Goal: Information Seeking & Learning: Understand process/instructions

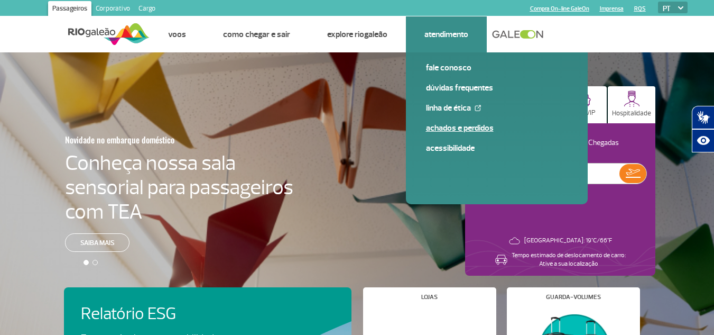
click at [452, 126] on link "Achados e Perdidos" at bounding box center [497, 128] width 142 height 12
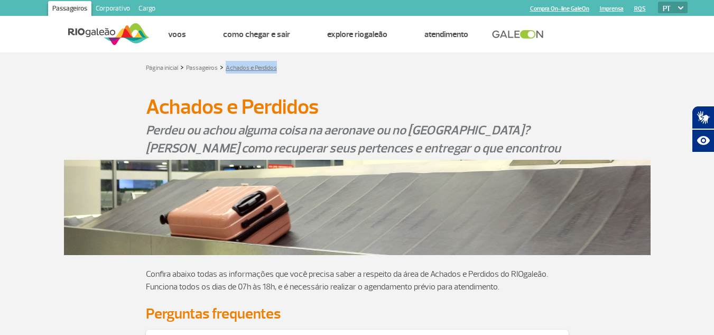
drag, startPoint x: 294, startPoint y: 72, endPoint x: 228, endPoint y: 71, distance: 66.1
click at [228, 71] on div "Página inicial > Passageiros > Achados e Perdidos" at bounding box center [357, 67] width 423 height 13
copy link "Achados e Perdidos"
click at [667, 16] on ul "Página inicial Alimentação Lojas Serviços e Conveniência Salas VIP Hotéis Hospi…" at bounding box center [419, 34] width 538 height 36
click at [671, 10] on select "PT ENG ESP" at bounding box center [673, 8] width 30 height 12
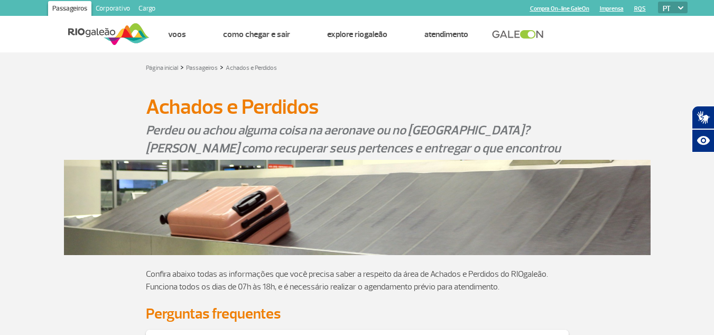
select select "en"
click at [658, 2] on select "PT ENG ESP" at bounding box center [673, 8] width 30 height 12
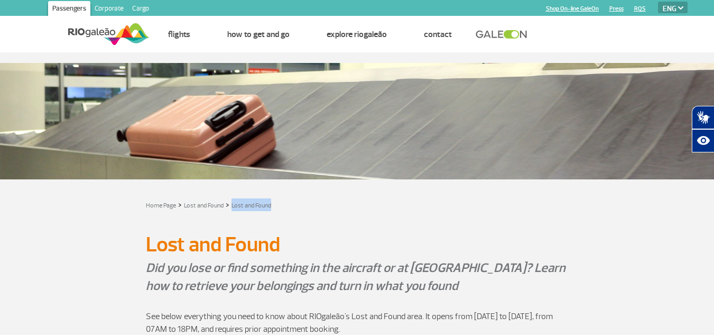
drag, startPoint x: 279, startPoint y: 204, endPoint x: 231, endPoint y: 204, distance: 47.6
click at [231, 204] on div "Home Page > Lost and Found > Lost and Found" at bounding box center [357, 204] width 423 height 13
copy link "Lost and Found"
click at [673, 8] on select "PT ENG ESP" at bounding box center [673, 8] width 30 height 12
select select "es"
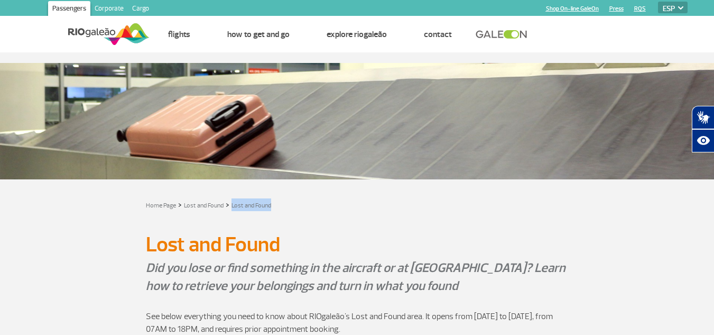
click at [658, 2] on select "PT ENG ESP" at bounding box center [673, 8] width 30 height 12
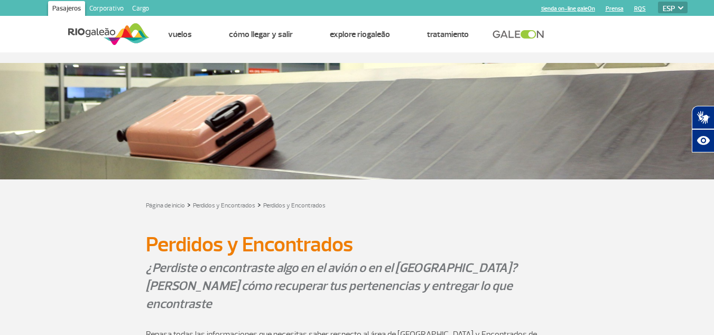
scroll to position [53, 0]
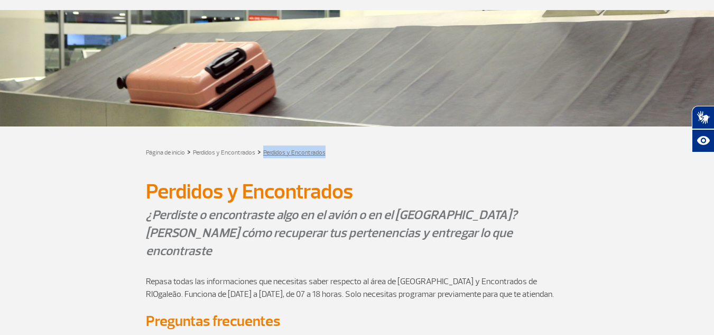
drag, startPoint x: 333, startPoint y: 156, endPoint x: 264, endPoint y: 153, distance: 68.8
click at [264, 153] on div "Página de inicio > Perdidos y Encontrados > Perdidos y Encontrados" at bounding box center [357, 151] width 423 height 13
copy link "Perdidos y Encontrados"
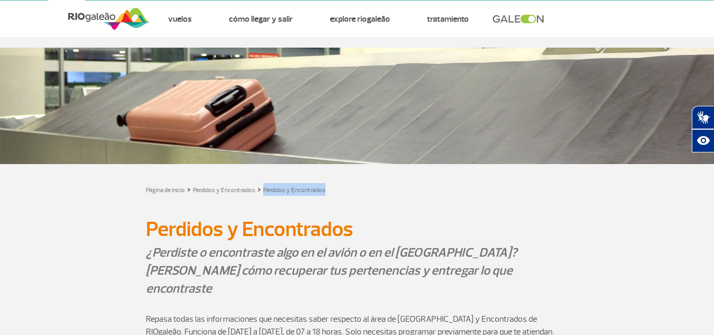
scroll to position [0, 0]
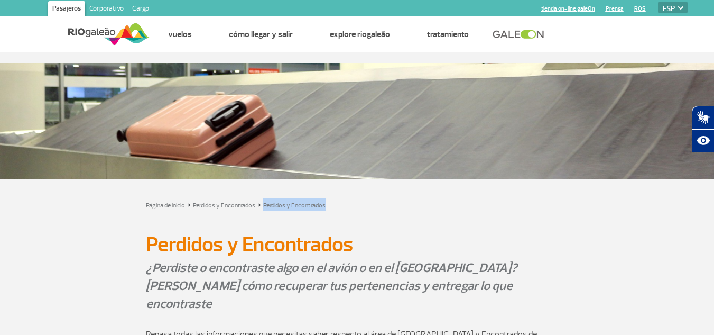
click at [677, 6] on select "PT ENG ESP" at bounding box center [673, 8] width 30 height 12
select select "pt-BR"
click at [658, 2] on select "PT ENG ESP" at bounding box center [673, 8] width 30 height 12
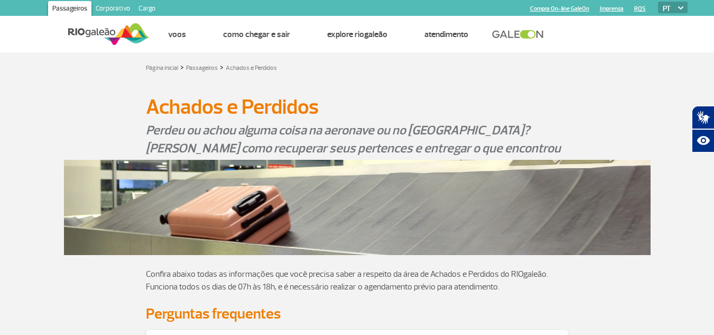
drag, startPoint x: 112, startPoint y: 31, endPoint x: 127, endPoint y: 35, distance: 16.1
click at [113, 31] on img at bounding box center [108, 34] width 81 height 26
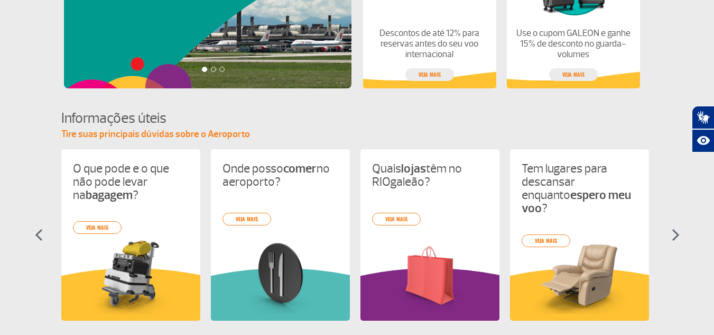
scroll to position [264, 0]
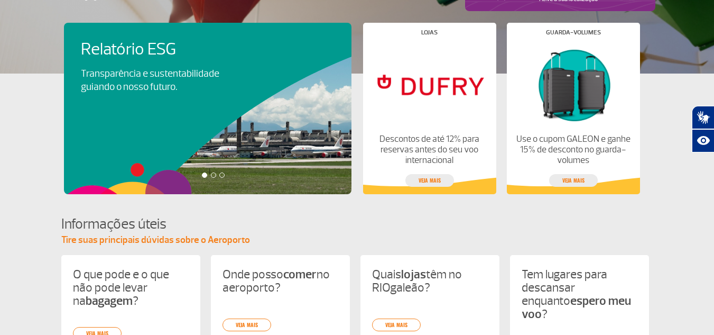
click at [213, 175] on div at bounding box center [213, 174] width 5 height 5
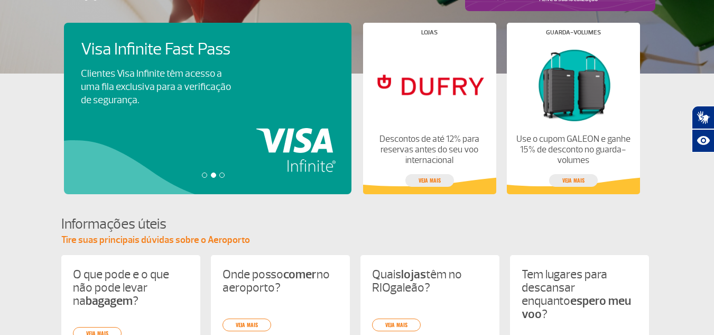
click at [222, 177] on div at bounding box center [221, 174] width 5 height 5
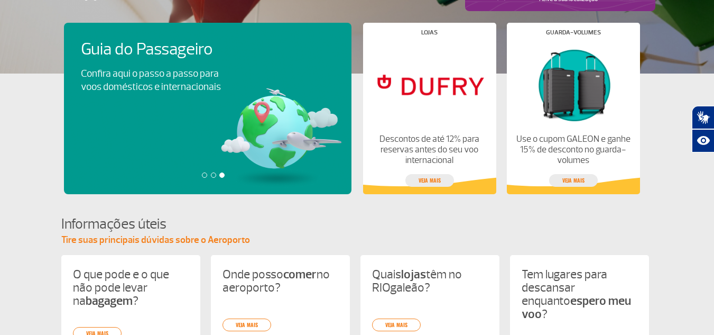
click at [202, 175] on div at bounding box center [204, 174] width 5 height 5
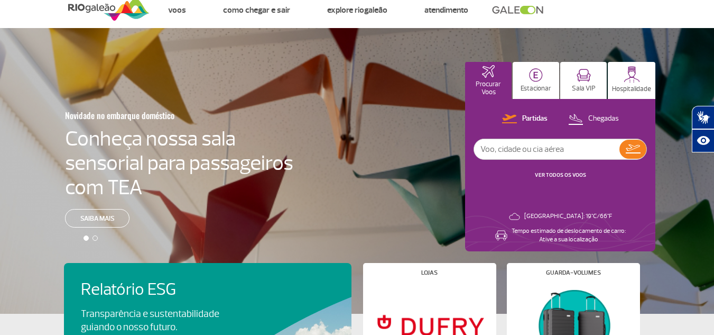
scroll to position [0, 0]
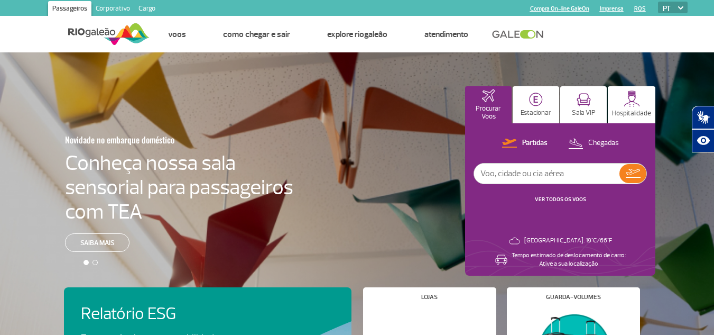
click at [115, 8] on link "Corporativo" at bounding box center [112, 9] width 43 height 17
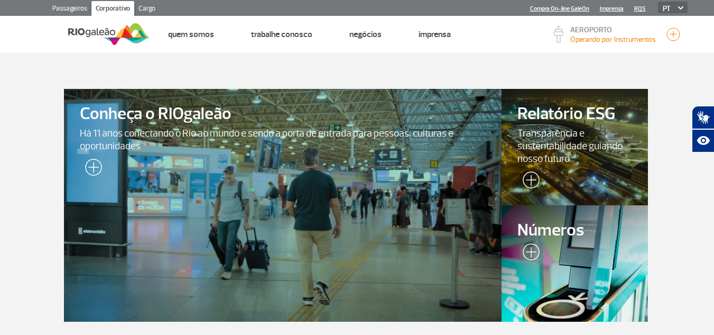
click at [70, 14] on link "Passageiros" at bounding box center [69, 9] width 43 height 17
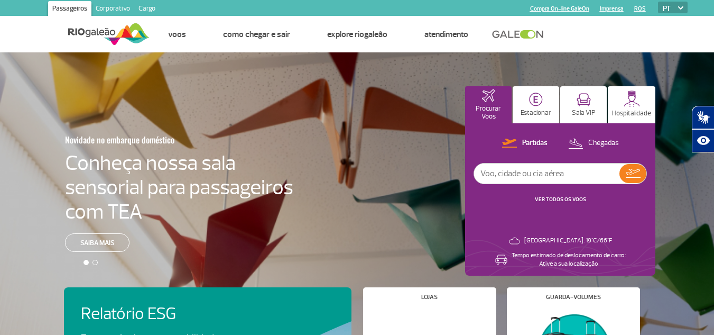
click at [668, 7] on select "PT ENG ESP" at bounding box center [673, 8] width 30 height 12
click at [113, 5] on link "Corporativo" at bounding box center [112, 9] width 43 height 17
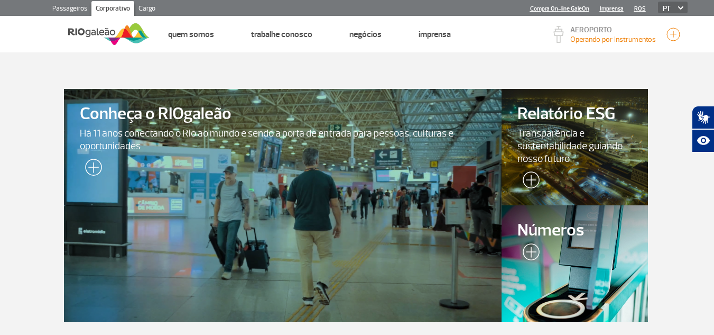
click at [65, 15] on link "Passageiros" at bounding box center [69, 9] width 43 height 17
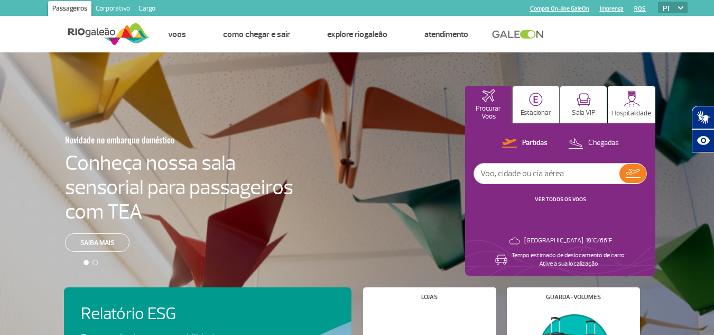
click at [670, 6] on select "PT ENG ESP" at bounding box center [673, 8] width 30 height 12
click at [658, 2] on select "PT ENG ESP" at bounding box center [673, 8] width 30 height 12
click at [676, 5] on select "PT ENG ESP" at bounding box center [673, 8] width 30 height 12
select select "en"
click at [658, 2] on select "PT ENG ESP" at bounding box center [673, 8] width 30 height 12
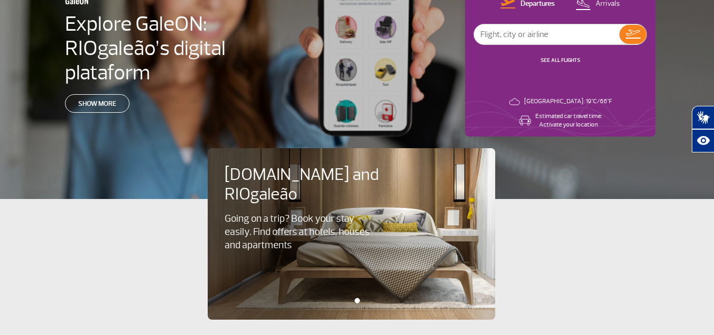
scroll to position [159, 0]
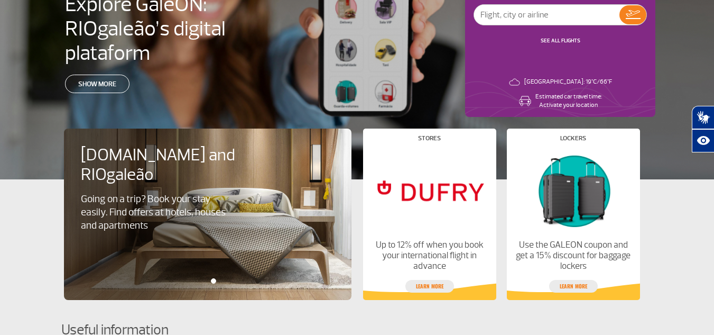
click at [201, 280] on div at bounding box center [213, 280] width 299 height 5
click at [217, 280] on div at bounding box center [213, 280] width 299 height 5
click at [202, 282] on div at bounding box center [213, 280] width 299 height 5
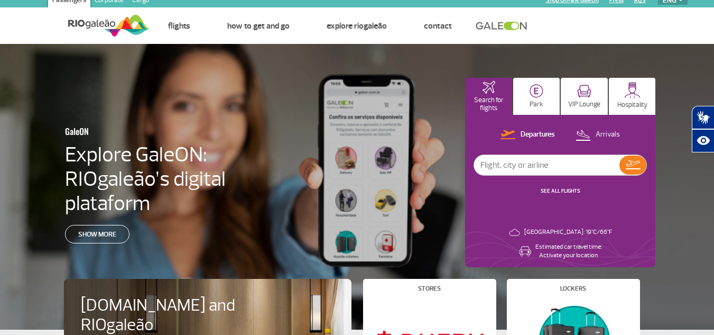
scroll to position [0, 0]
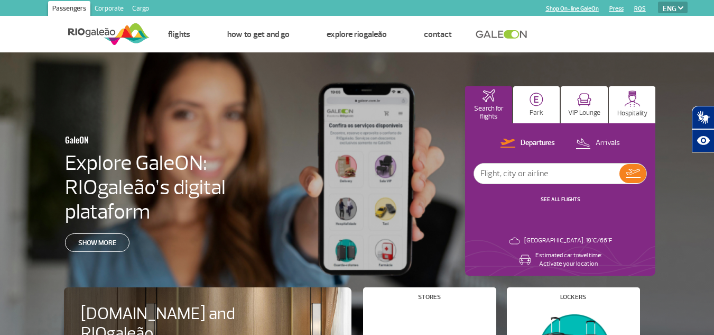
click at [677, 10] on select "PT ENG ESP" at bounding box center [673, 8] width 30 height 12
select select "es"
click at [658, 2] on select "PT ENG ESP" at bounding box center [673, 8] width 30 height 12
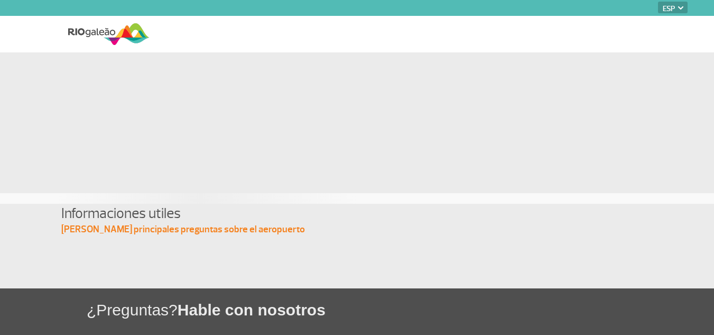
select select "es"
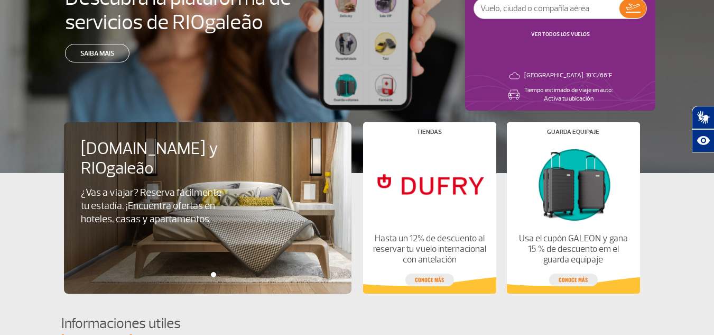
scroll to position [156, 0]
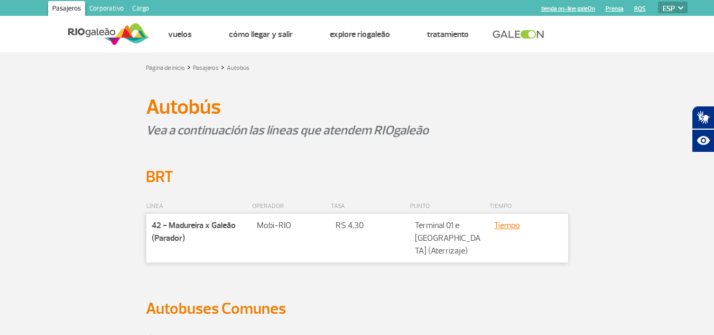
click at [673, 7] on select "PT ENG ESP" at bounding box center [673, 8] width 30 height 12
select select "pt-BR"
click at [658, 2] on select "PT ENG ESP" at bounding box center [673, 8] width 30 height 12
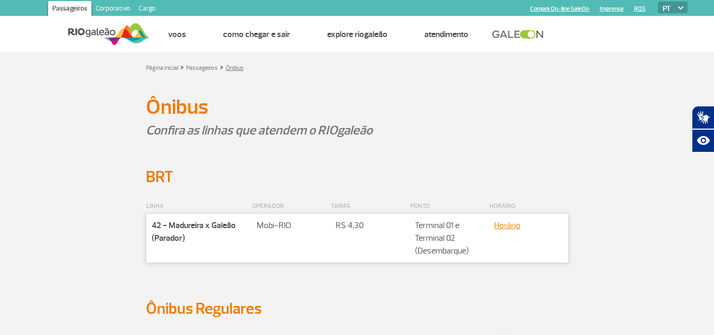
click at [243, 69] on link "Ônibus" at bounding box center [235, 68] width 18 height 8
drag, startPoint x: 264, startPoint y: 71, endPoint x: 226, endPoint y: 72, distance: 38.1
click at [226, 72] on div "Página inicial > Passageiros > Ônibus" at bounding box center [357, 67] width 423 height 13
copy link "Ônibus"
click at [671, 6] on select "PT ENG ESP" at bounding box center [673, 8] width 30 height 12
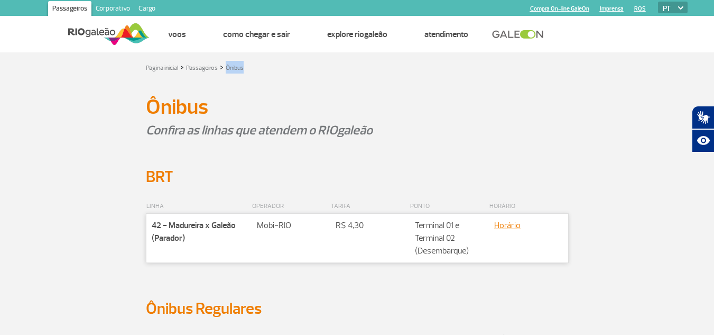
select select "en"
click at [658, 2] on select "PT ENG ESP" at bounding box center [673, 8] width 30 height 12
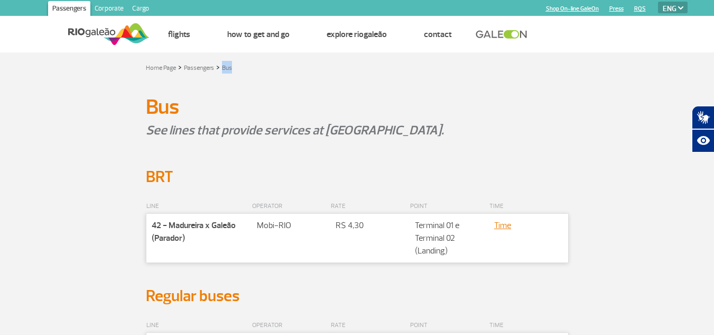
drag, startPoint x: 235, startPoint y: 70, endPoint x: 221, endPoint y: 69, distance: 14.3
click at [221, 69] on div "Home Page > Passengers > Bus" at bounding box center [357, 67] width 423 height 13
copy link "Bus"
click at [671, 5] on select "PT ENG ESP" at bounding box center [673, 8] width 30 height 12
select select "es"
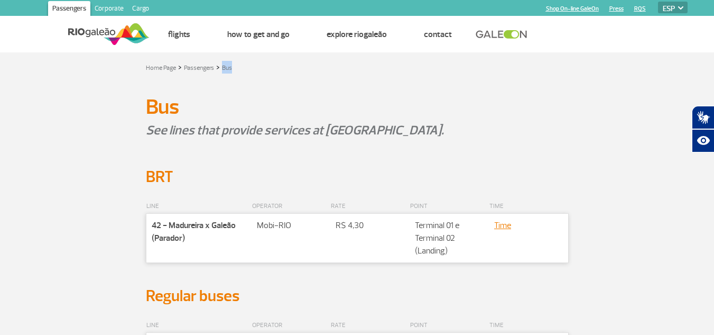
click at [658, 2] on select "PT ENG ESP" at bounding box center [673, 8] width 30 height 12
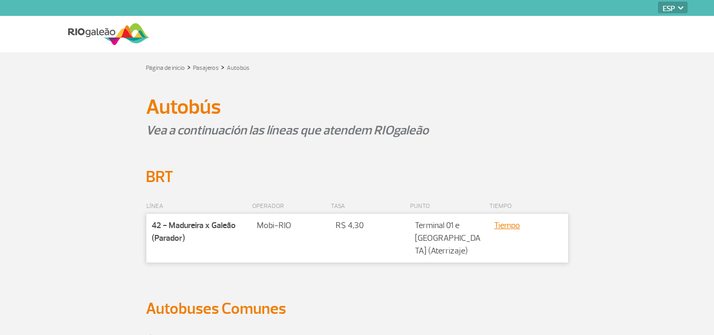
select select "es"
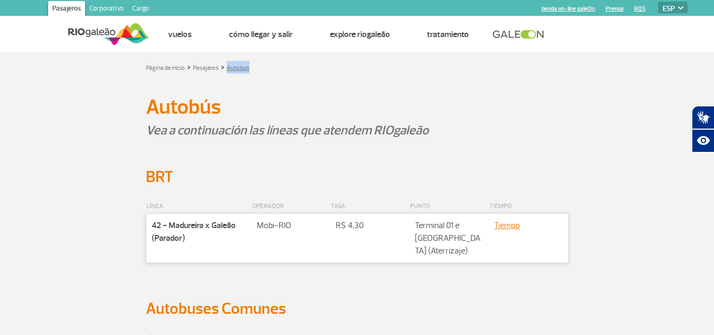
drag, startPoint x: 258, startPoint y: 68, endPoint x: 228, endPoint y: 68, distance: 30.1
click at [228, 68] on div "Página de inicio > Pasajeros > Autobús" at bounding box center [357, 67] width 423 height 13
copy link "Autobús"
